Goal: Transaction & Acquisition: Purchase product/service

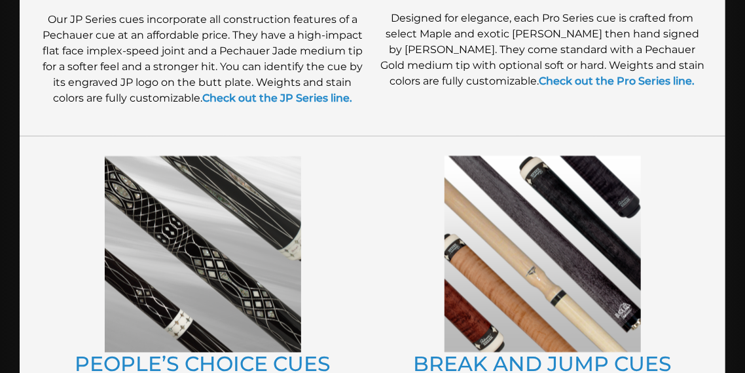
scroll to position [1061, 0]
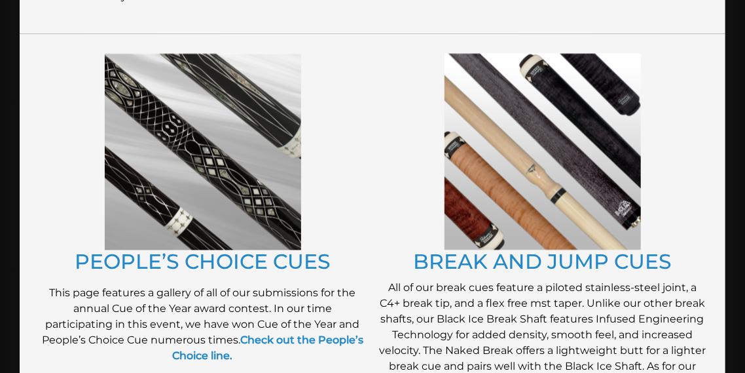
click at [240, 163] on img at bounding box center [203, 152] width 196 height 196
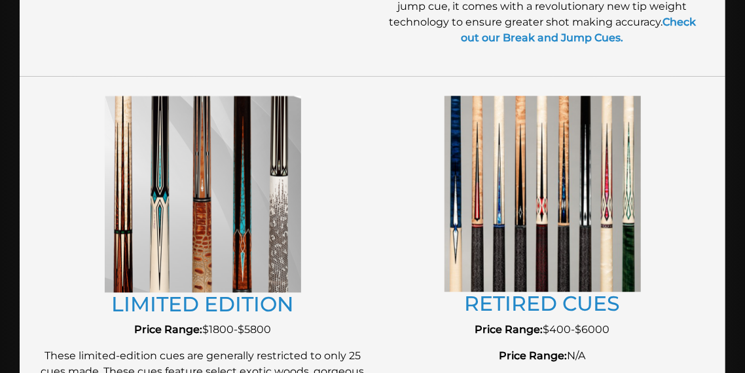
scroll to position [1214, 0]
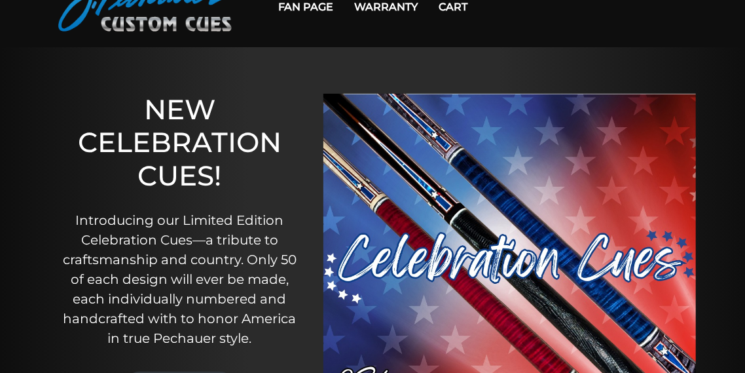
scroll to position [121, 0]
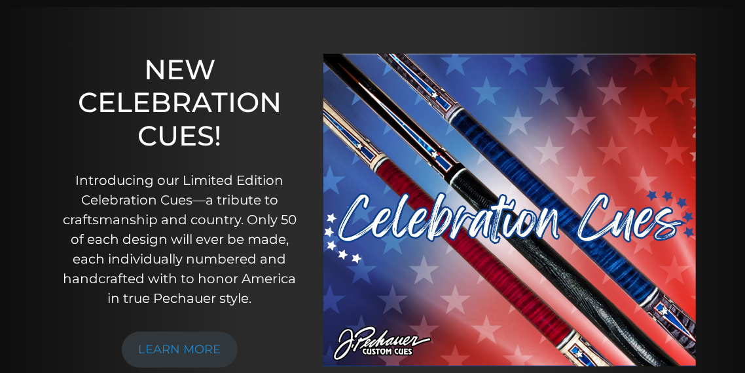
click at [447, 156] on img at bounding box center [509, 210] width 373 height 312
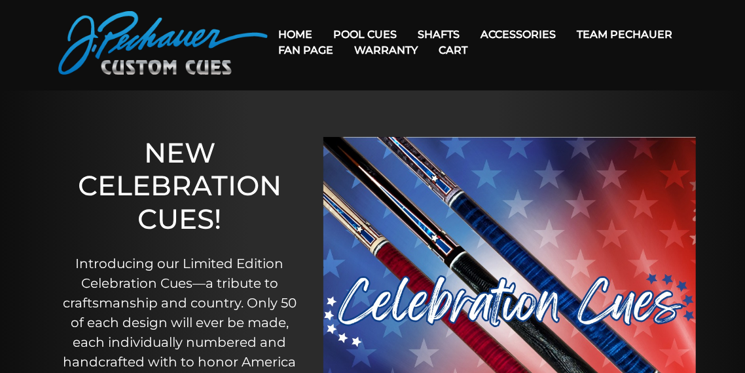
scroll to position [0, 0]
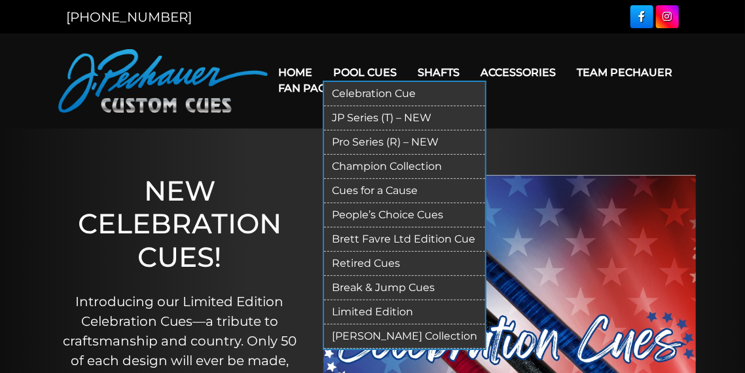
click at [354, 115] on link "JP Series (T) – NEW" at bounding box center [404, 118] width 161 height 24
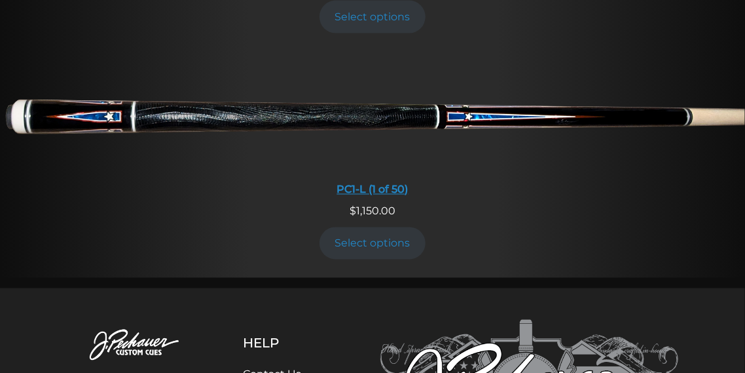
scroll to position [961, 0]
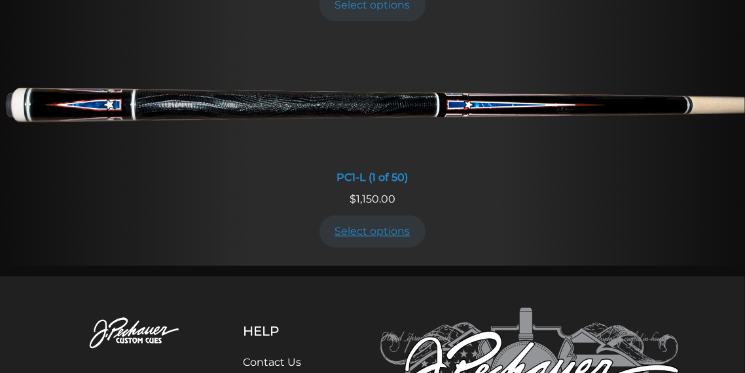
click at [390, 219] on link "Select options" at bounding box center [373, 231] width 106 height 32
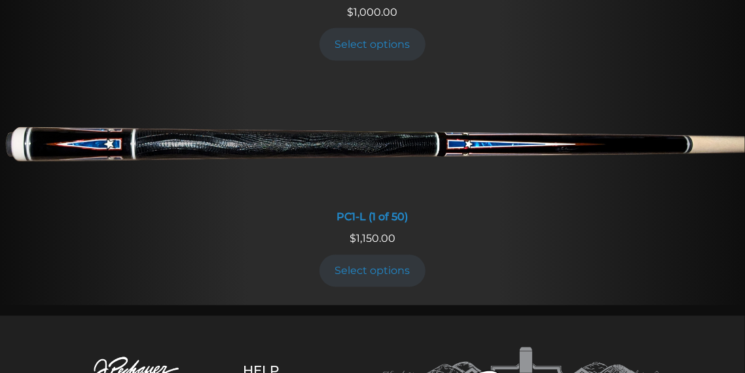
scroll to position [819, 0]
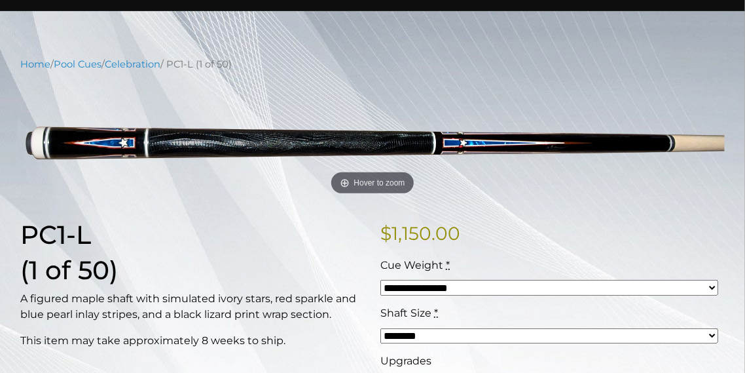
scroll to position [143, 0]
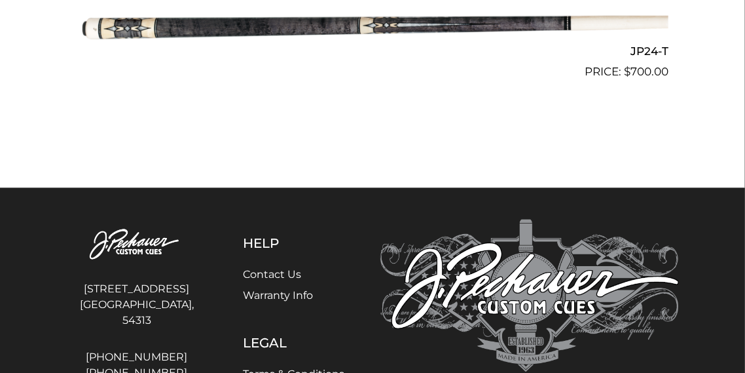
scroll to position [2966, 0]
